Goal: Complete application form

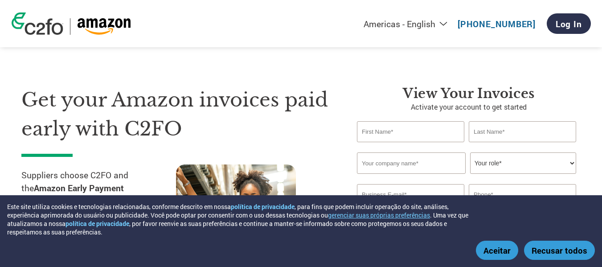
click at [484, 255] on button "Aceitar" at bounding box center [497, 250] width 42 height 19
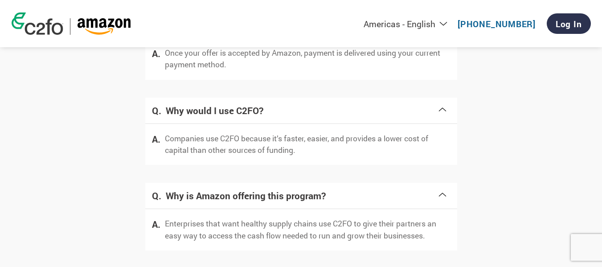
scroll to position [1828, 0]
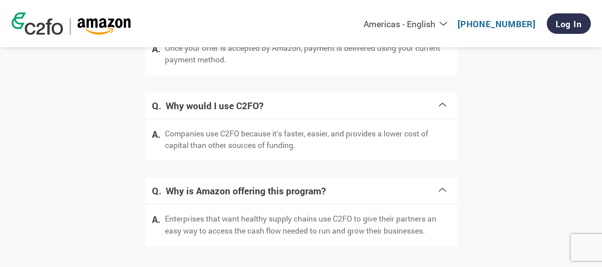
click at [437, 25] on select "Americas - English Américas - Español [GEOGRAPHIC_DATA] - Português [GEOGRAPHIC…" at bounding box center [350, 23] width 206 height 11
select select "pt"
click at [289, 19] on select "Americas - English Américas - Español [GEOGRAPHIC_DATA] - Português [GEOGRAPHIC…" at bounding box center [350, 23] width 206 height 11
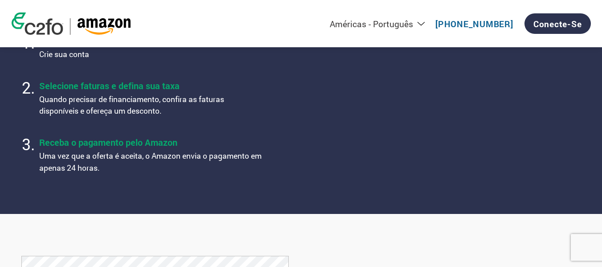
scroll to position [424, 0]
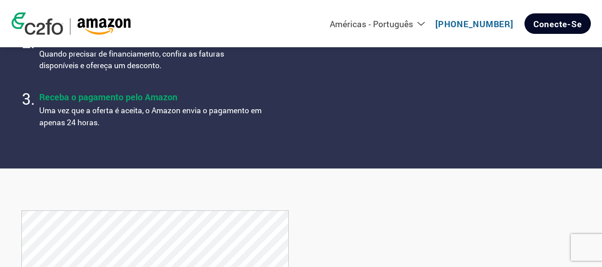
click at [581, 29] on link "Conecte-se" at bounding box center [558, 23] width 66 height 21
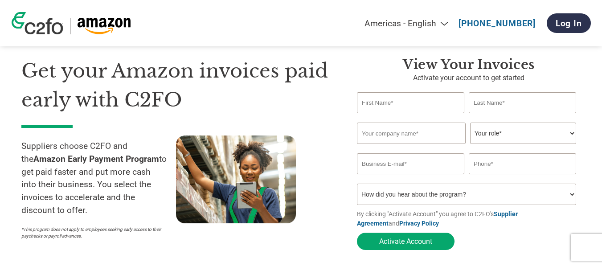
scroll to position [45, 0]
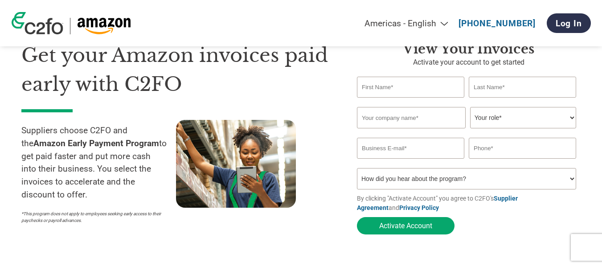
click at [434, 24] on select "Americas - English Américas - Español [GEOGRAPHIC_DATA] - Português [GEOGRAPHIC…" at bounding box center [350, 23] width 207 height 10
select select "pt"
click at [291, 18] on select "Americas - English Américas - Español [GEOGRAPHIC_DATA] - Português [GEOGRAPHIC…" at bounding box center [350, 23] width 207 height 10
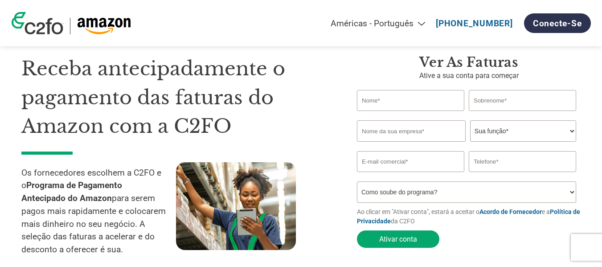
scroll to position [45, 0]
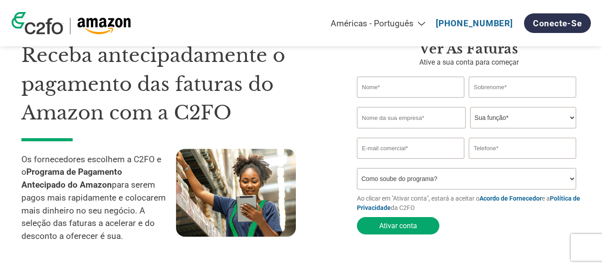
click at [540, 111] on select "Sua função* CFO Auditor Financeiro Gerente de Crédito Diretor Financeiro Tesour…" at bounding box center [523, 117] width 106 height 21
click at [429, 123] on input "text" at bounding box center [411, 117] width 109 height 21
click at [427, 158] on input "email" at bounding box center [410, 148] width 107 height 21
drag, startPoint x: 490, startPoint y: 150, endPoint x: 486, endPoint y: 161, distance: 11.4
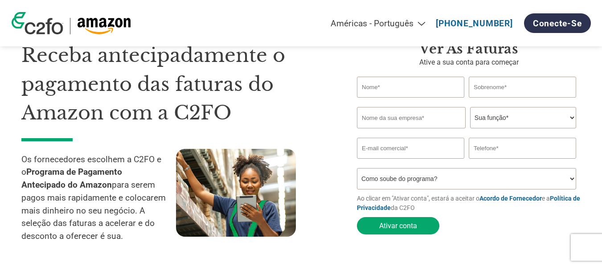
click at [490, 150] on input "text" at bounding box center [522, 148] width 107 height 21
click at [476, 184] on select "Como soube do programa? Recebi uma carta Email Mídias sociais Pesquisa on-line …" at bounding box center [466, 178] width 219 height 21
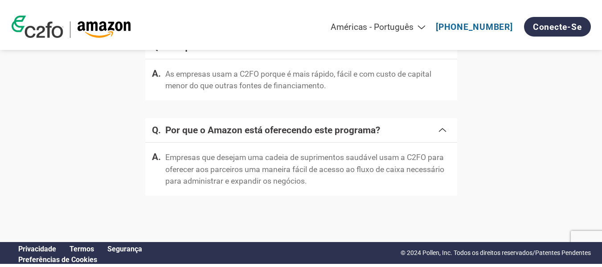
scroll to position [1315, 0]
